Goal: Task Accomplishment & Management: Use online tool/utility

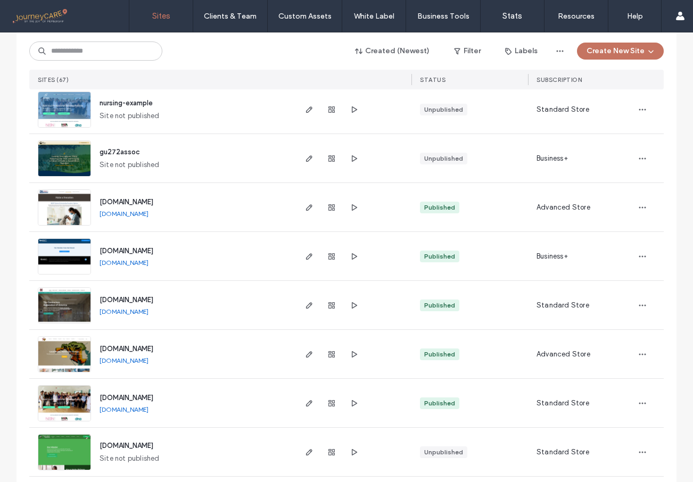
scroll to position [2471, 0]
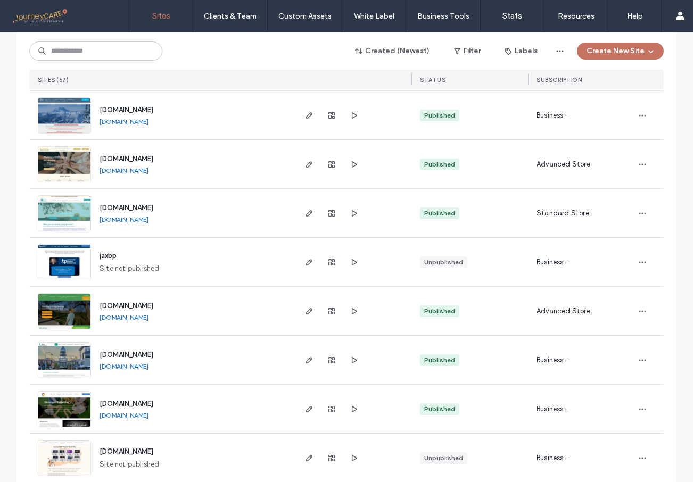
click at [67, 314] on img at bounding box center [64, 330] width 52 height 72
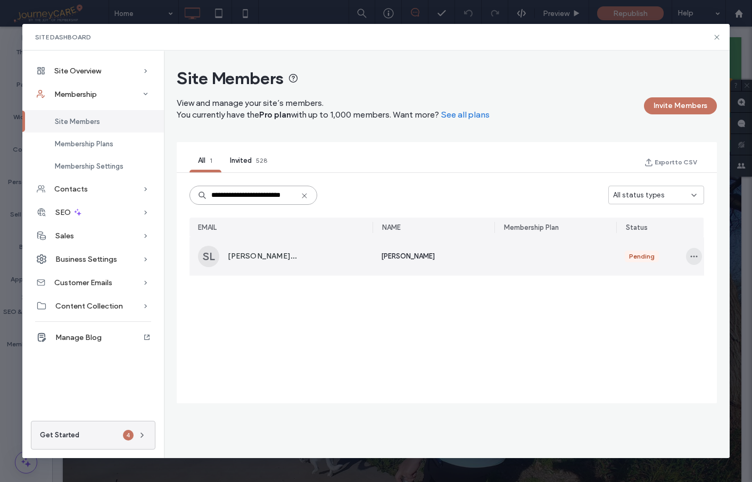
type input "**********"
click at [693, 257] on use "button" at bounding box center [694, 257] width 7 height 2
click at [661, 280] on span "Approve Member" at bounding box center [652, 282] width 63 height 11
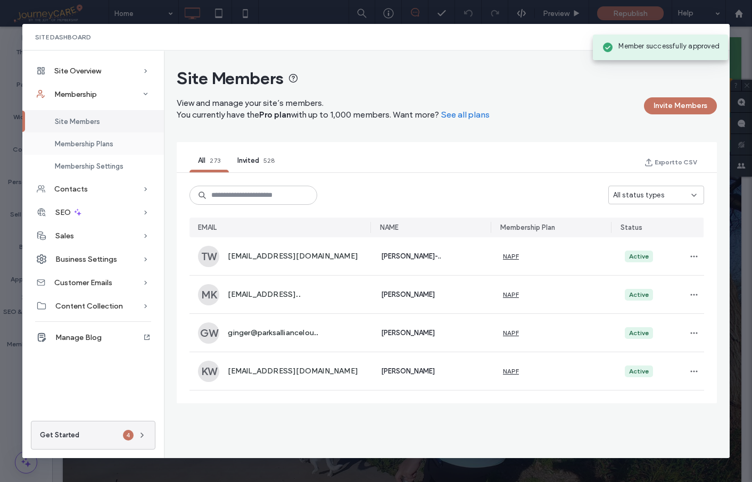
click at [83, 146] on span "Membership Plans" at bounding box center [84, 144] width 59 height 8
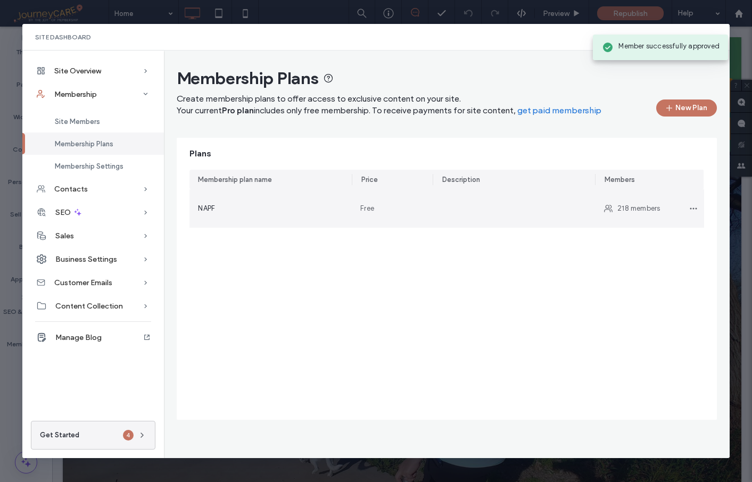
click at [284, 206] on div "NAPF" at bounding box center [270, 208] width 145 height 11
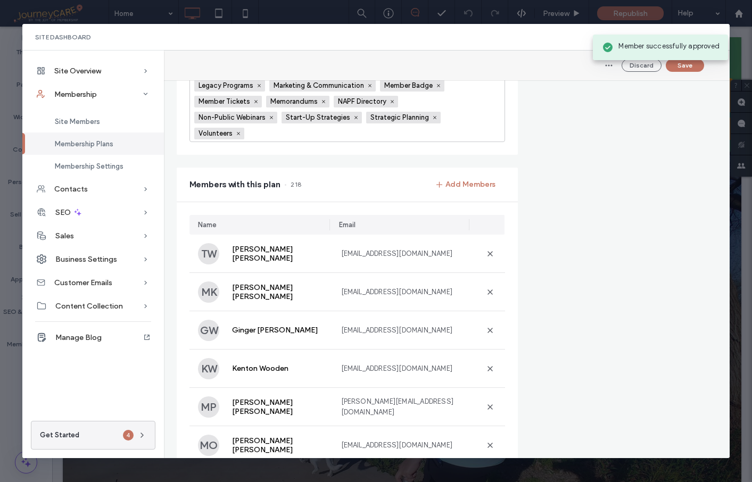
scroll to position [406, 0]
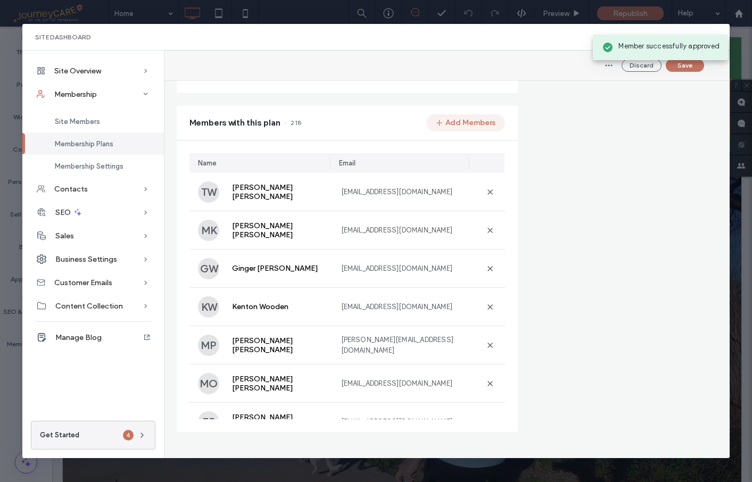
click at [469, 119] on button "Add Members" at bounding box center [465, 122] width 79 height 17
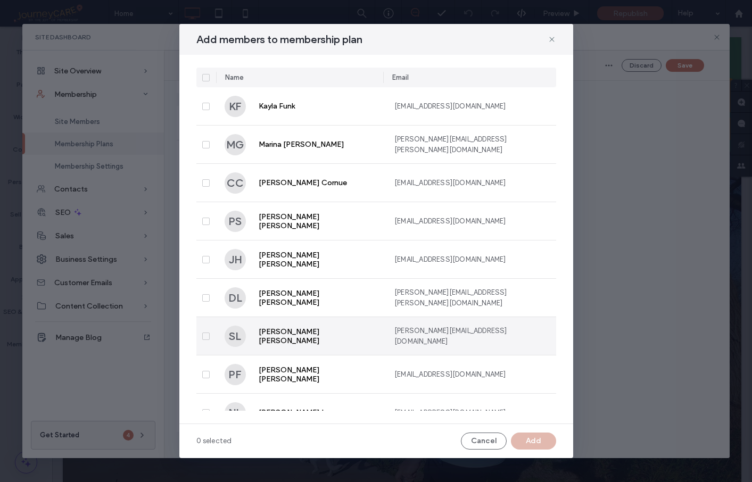
click at [207, 335] on icon at bounding box center [206, 336] width 4 height 3
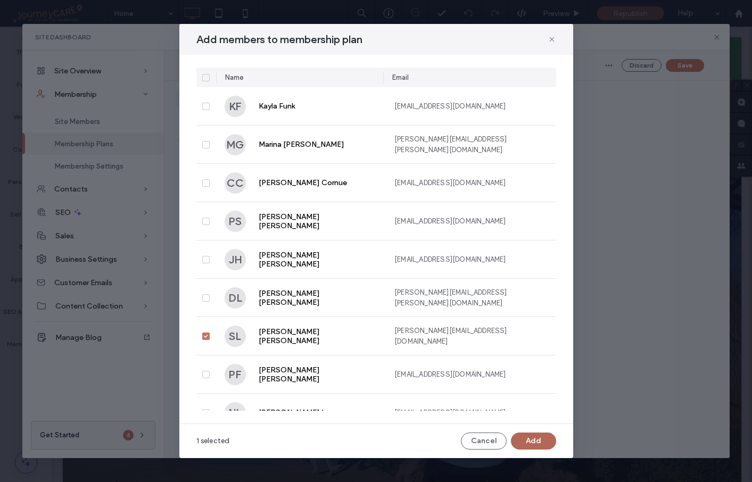
click at [543, 437] on button "Add" at bounding box center [533, 441] width 45 height 17
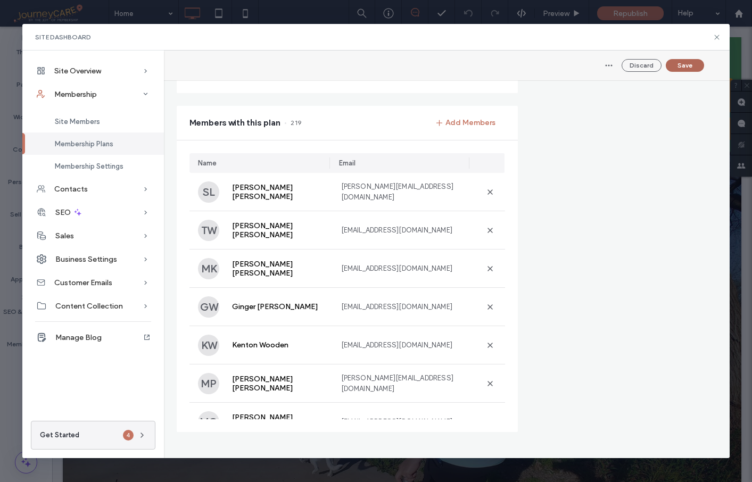
click at [687, 65] on button "Save" at bounding box center [685, 65] width 38 height 13
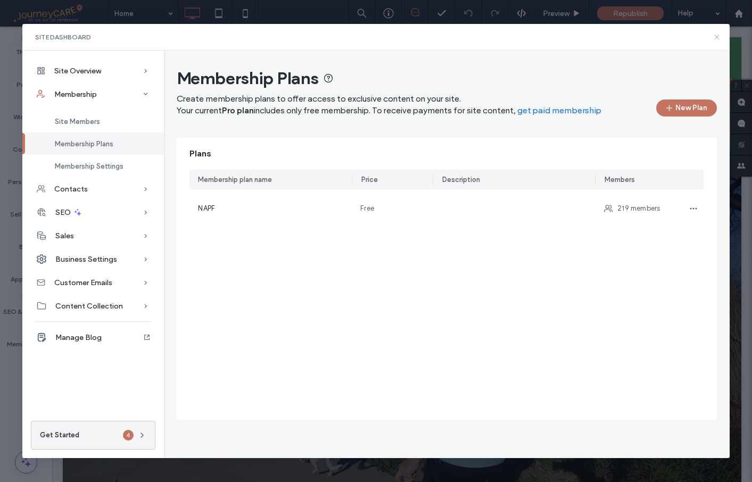
click at [693, 37] on use at bounding box center [716, 37] width 5 height 5
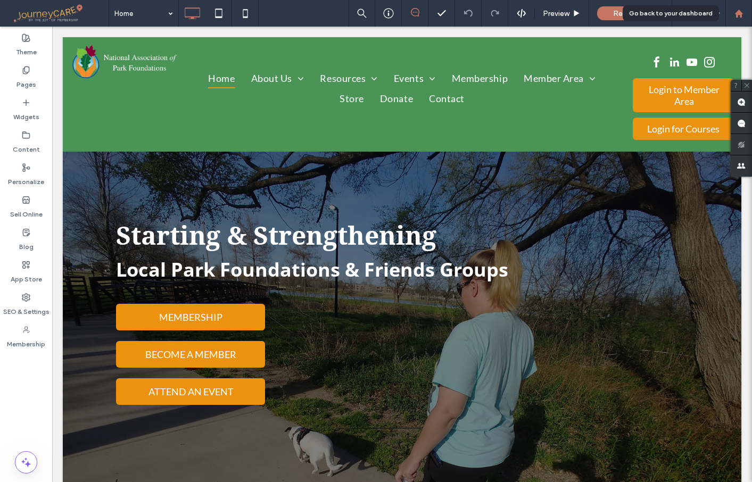
click at [693, 11] on div at bounding box center [739, 13] width 26 height 9
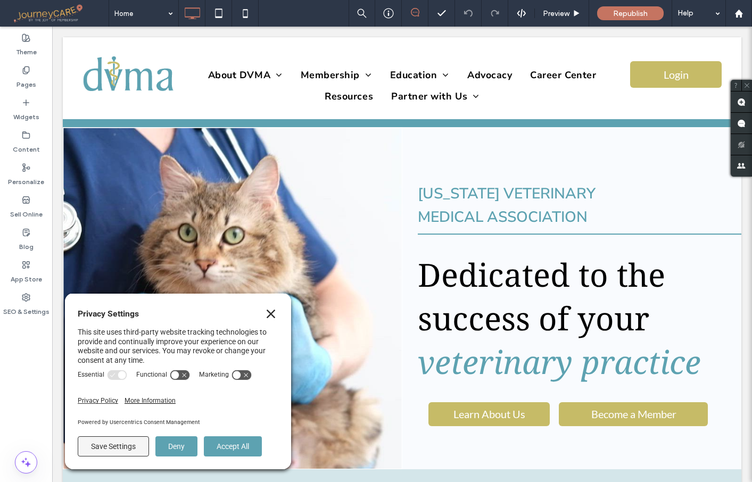
click at [272, 316] on icon "Close" at bounding box center [271, 314] width 9 height 9
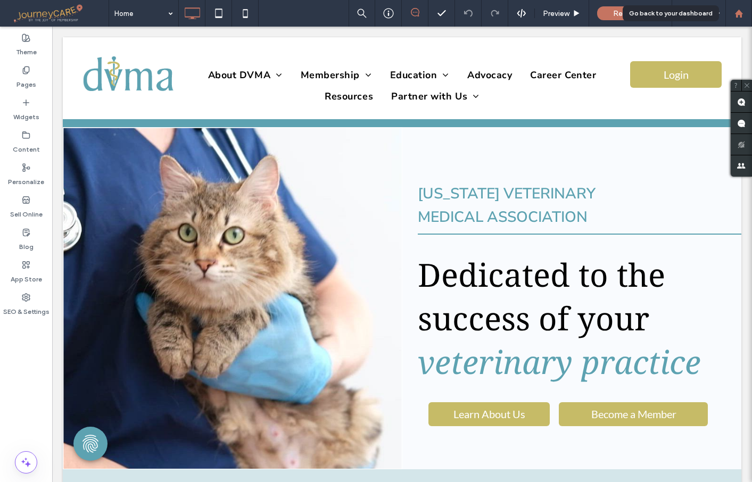
click at [742, 15] on icon at bounding box center [739, 13] width 9 height 9
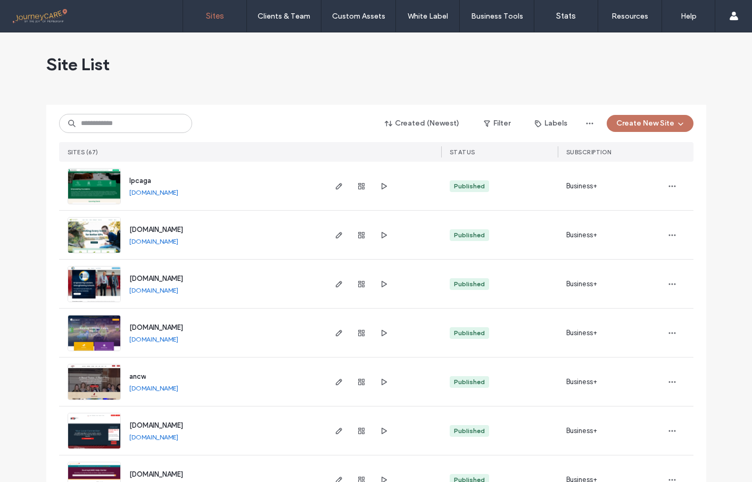
click at [374, 79] on div "Site List" at bounding box center [376, 64] width 660 height 64
